Goal: Check status: Check status

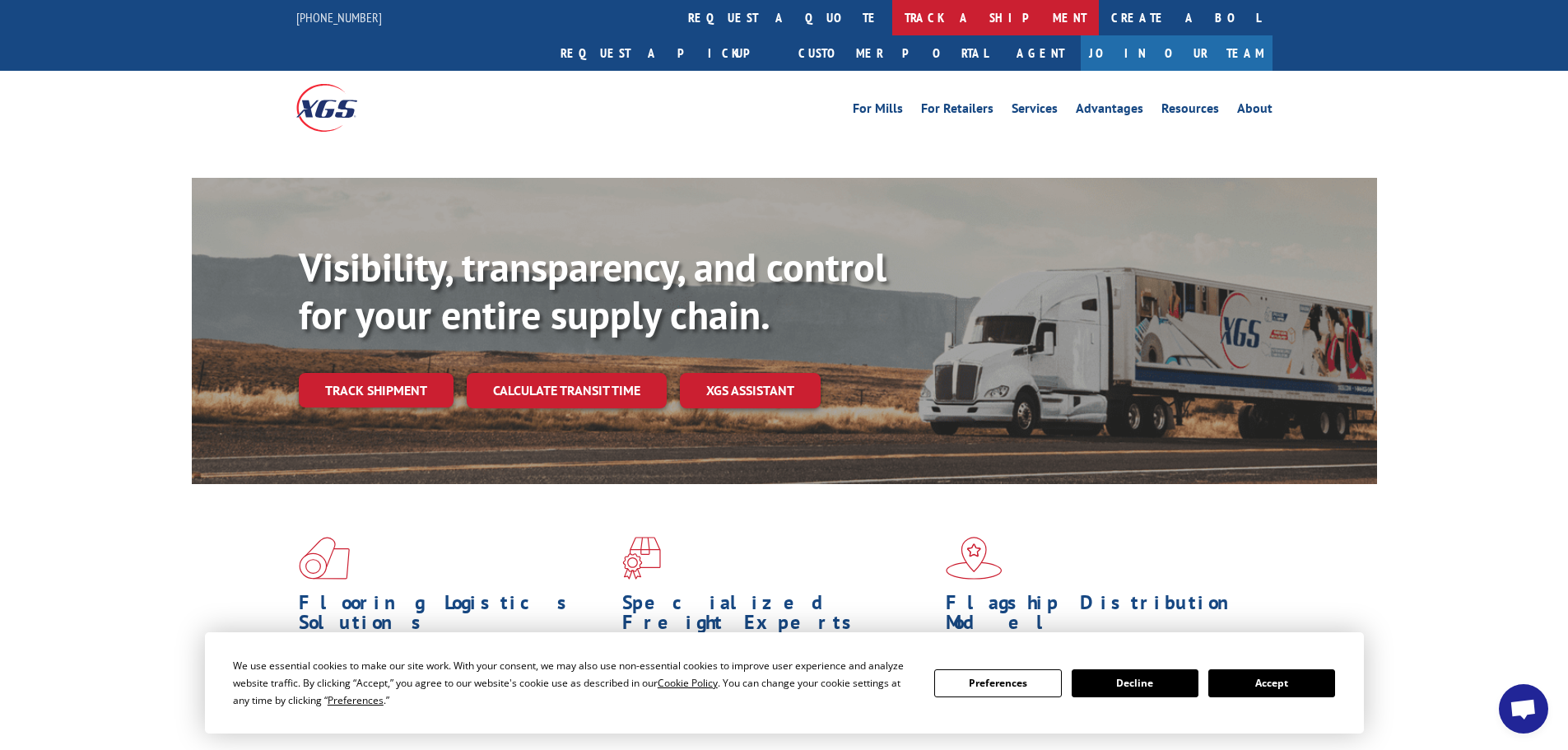
click at [892, 19] on link "track a shipment" at bounding box center [995, 17] width 206 height 35
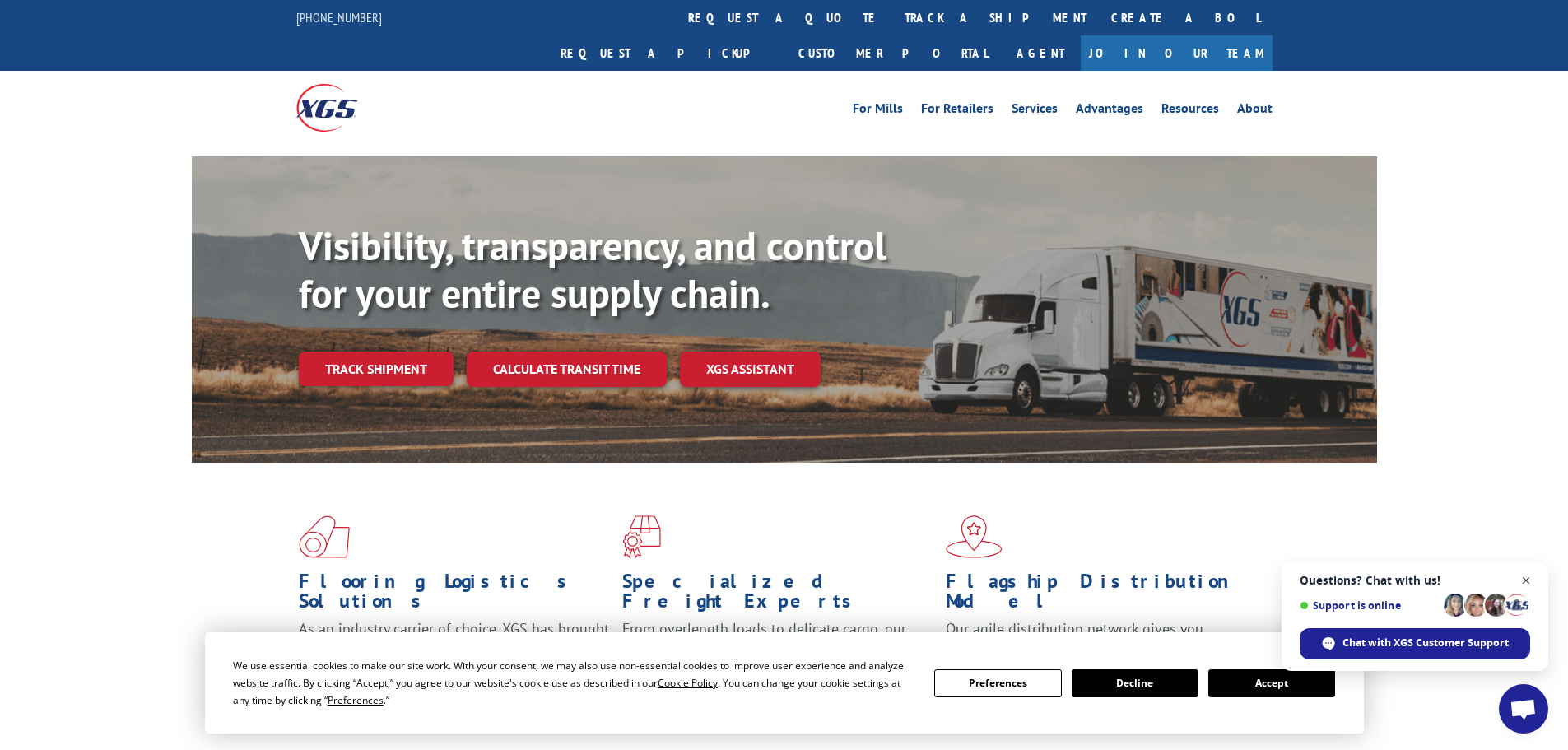
click at [1529, 584] on span "Close chat" at bounding box center [1526, 581] width 21 height 21
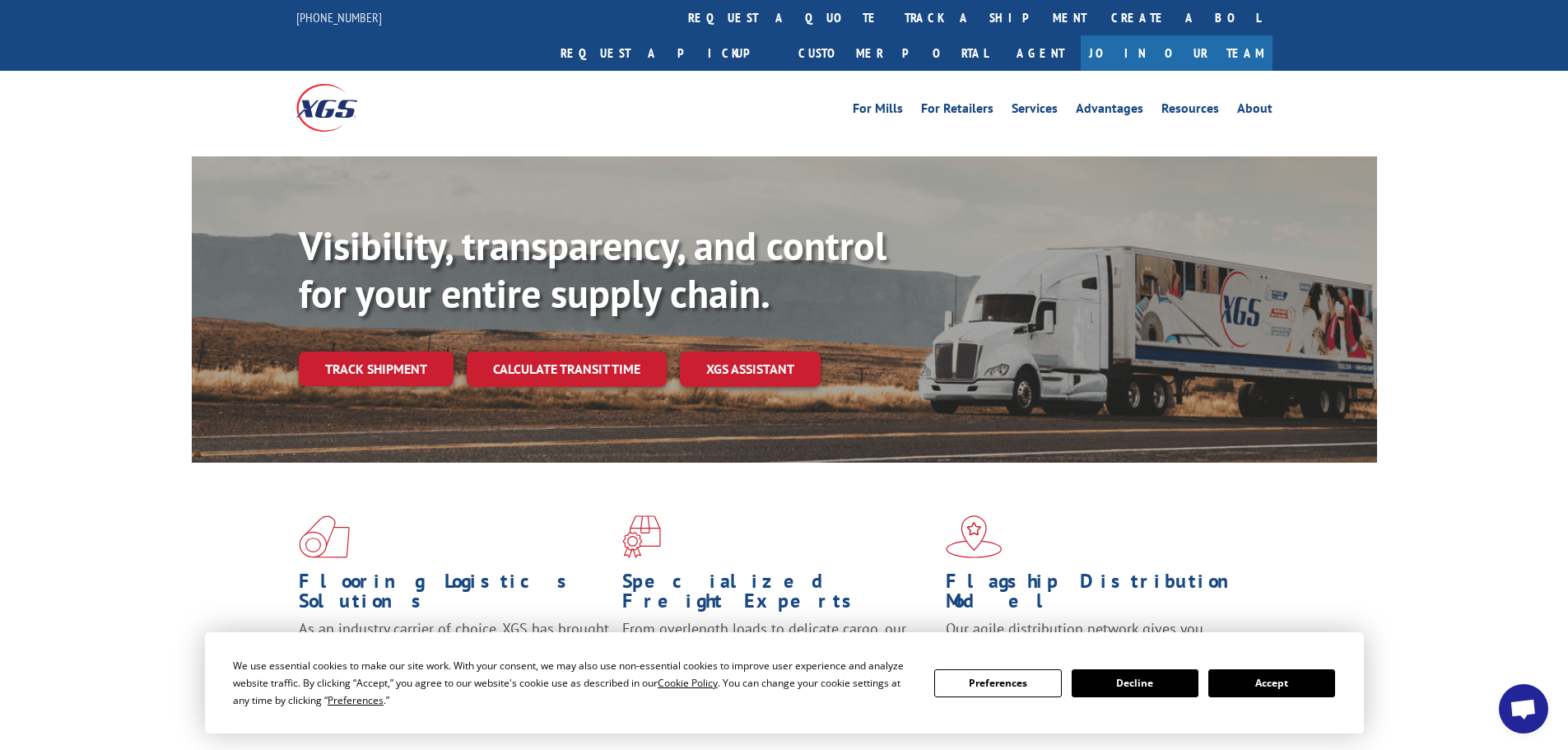
drag, startPoint x: 1260, startPoint y: 693, endPoint x: 1232, endPoint y: 687, distance: 28.6
click at [1261, 693] on button "Accept" at bounding box center [1271, 683] width 126 height 28
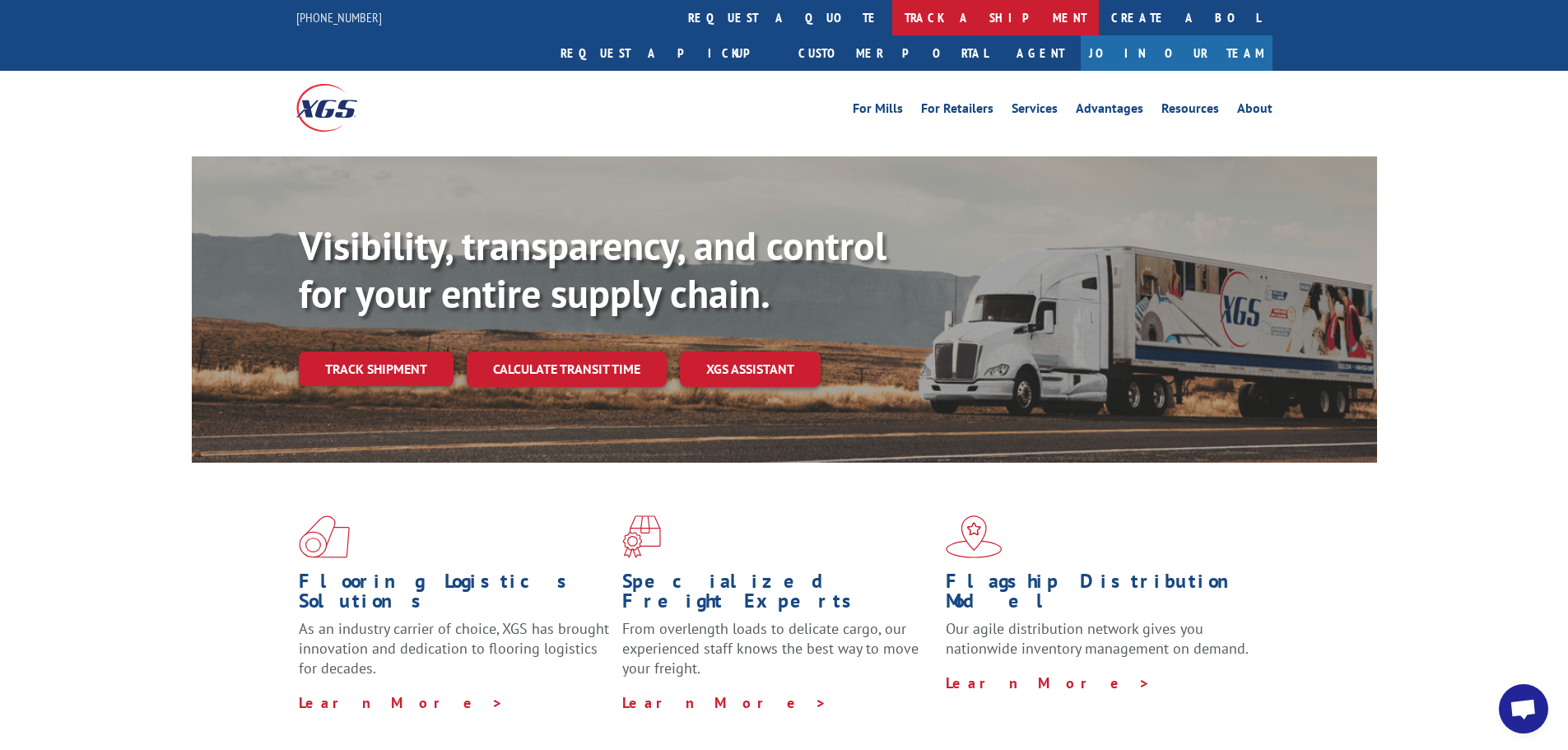
click at [892, 17] on link "track a shipment" at bounding box center [995, 17] width 206 height 35
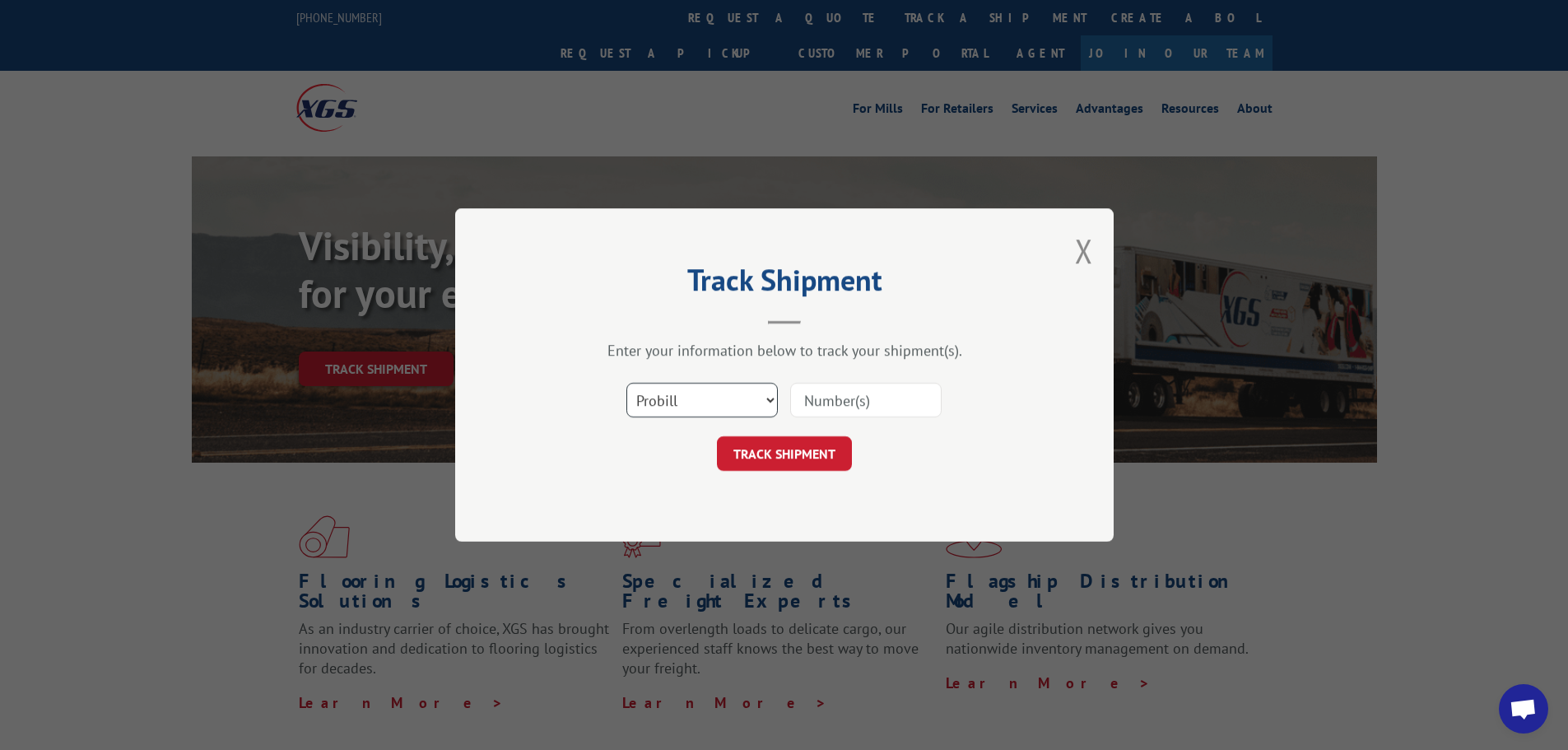
click at [766, 398] on select "Select category... Probill BOL PO" at bounding box center [701, 400] width 151 height 34
select select "bol"
click at [626, 383] on select "Select category... Probill BOL PO" at bounding box center [701, 400] width 151 height 34
click at [859, 401] on input at bounding box center [865, 400] width 151 height 34
paste input "475439"
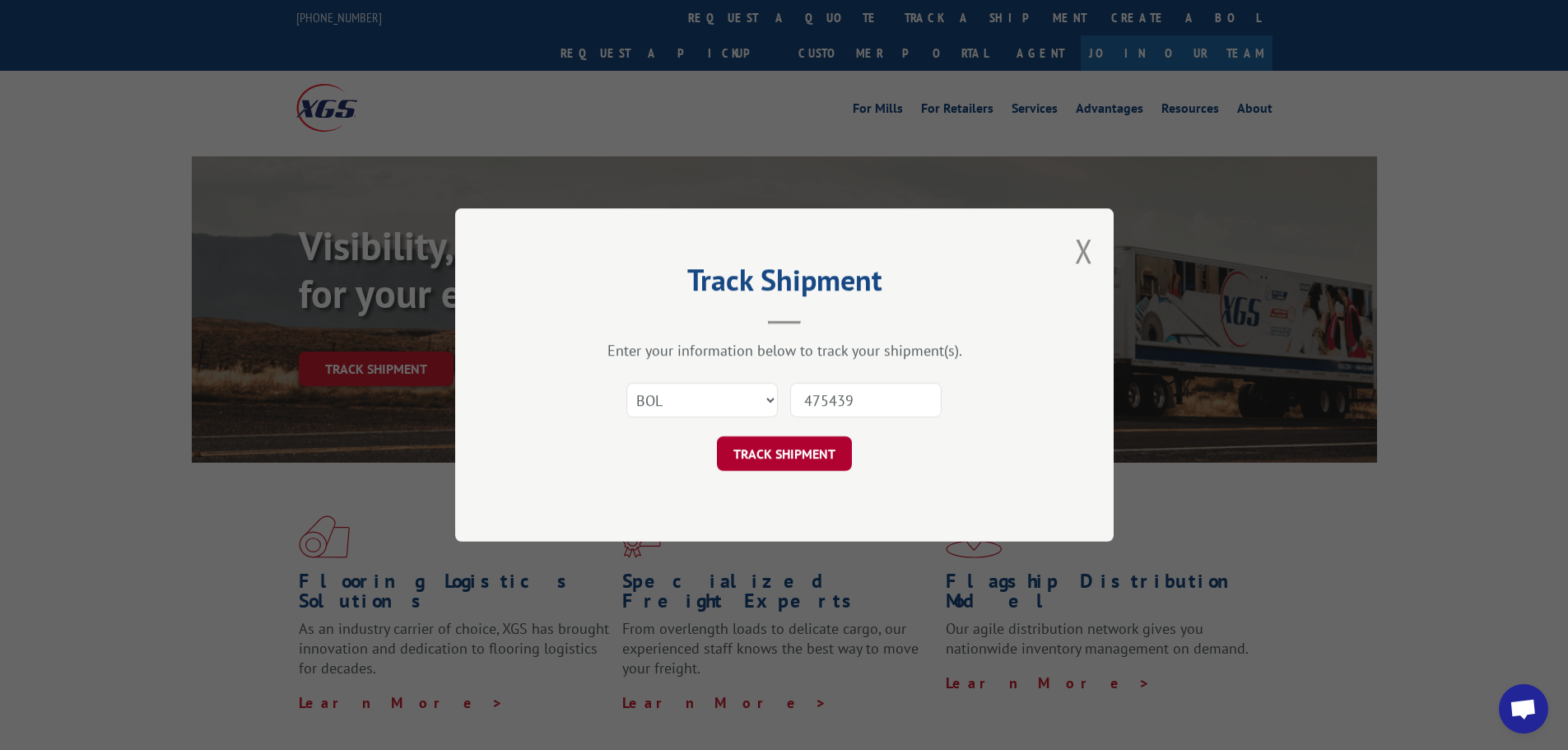
type input "475439"
click at [794, 462] on button "TRACK SHIPMENT" at bounding box center [784, 453] width 135 height 34
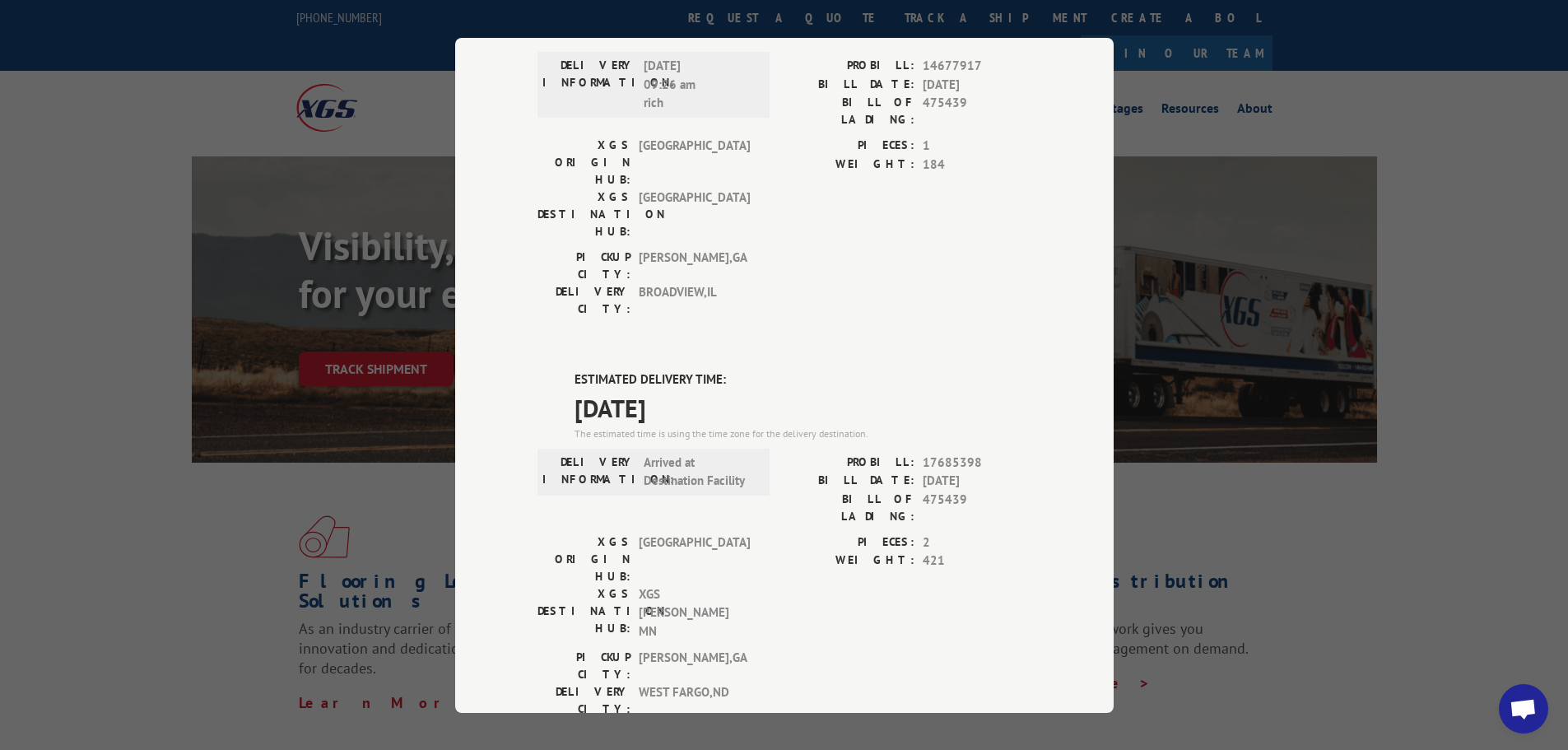
scroll to position [624, 0]
